Goal: Transaction & Acquisition: Purchase product/service

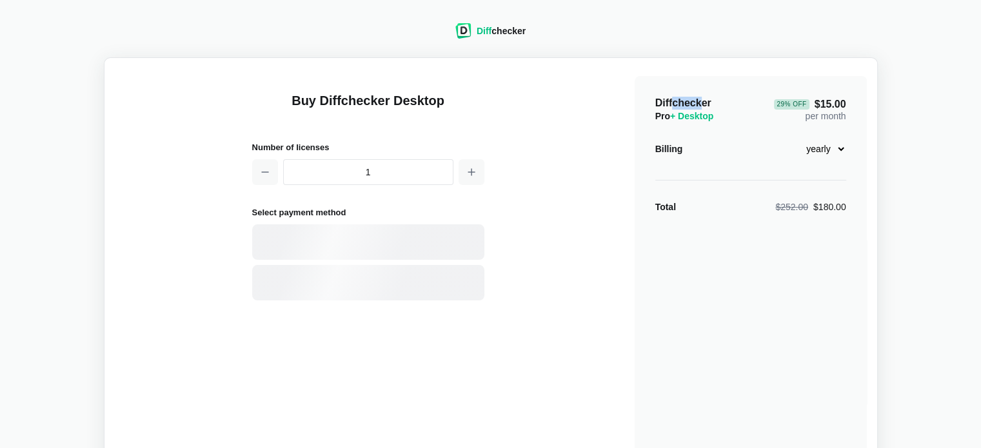
drag, startPoint x: 673, startPoint y: 103, endPoint x: 711, endPoint y: 100, distance: 38.8
click at [704, 101] on span "Diffchecker" at bounding box center [683, 102] width 56 height 11
click at [715, 99] on div "Diffchecker Pro + Desktop 29 % Off $15.00 per month" at bounding box center [750, 110] width 191 height 26
drag, startPoint x: 711, startPoint y: 105, endPoint x: 657, endPoint y: 105, distance: 54.2
click at [657, 105] on h2 "Diffchecker Pro + Desktop" at bounding box center [684, 110] width 59 height 26
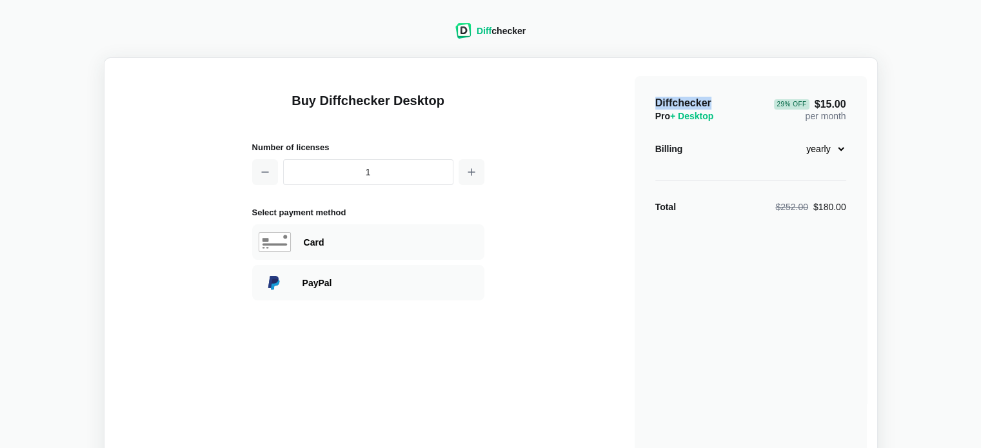
copy span "Diffchecker"
